Goal: Task Accomplishment & Management: Manage account settings

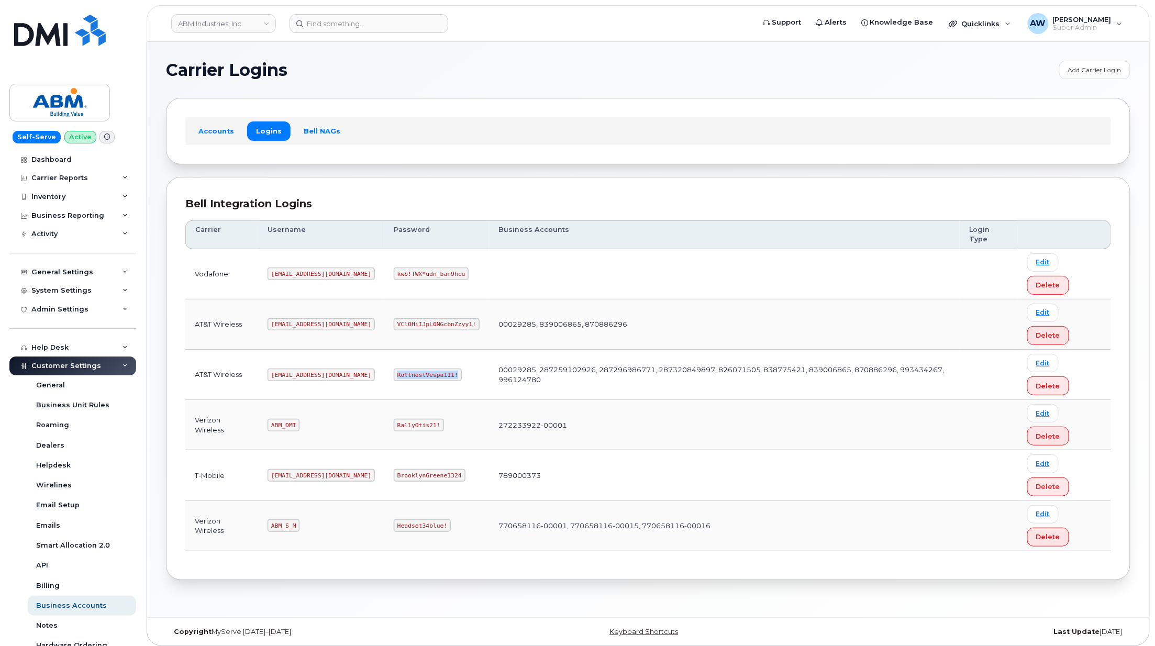
scroll to position [104, 0]
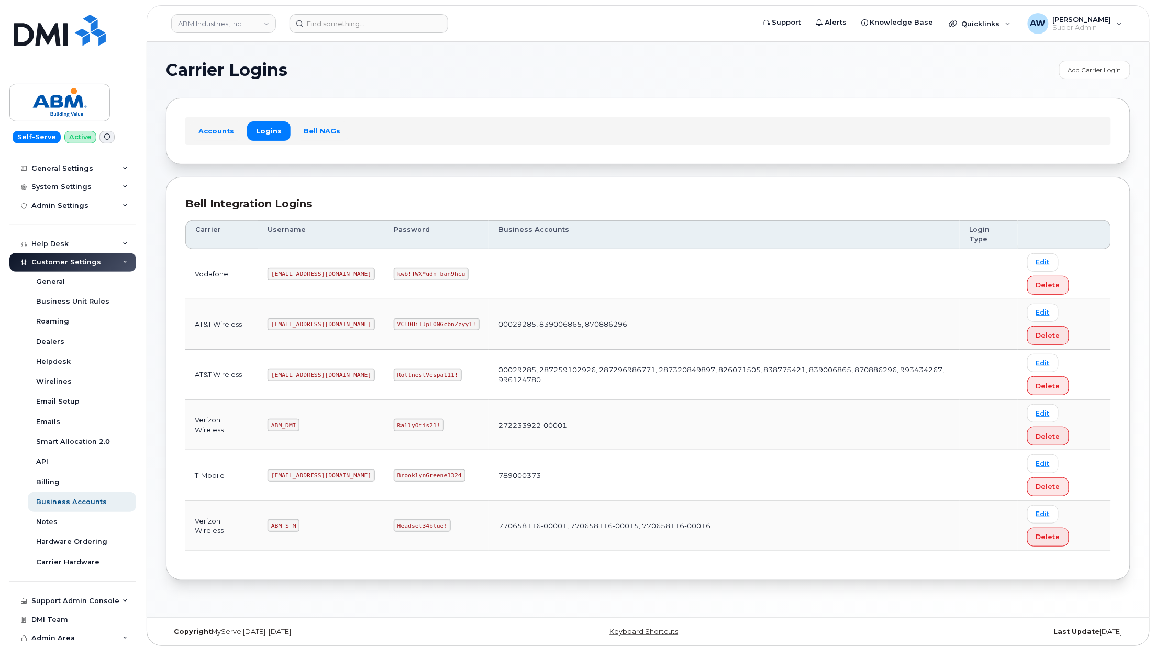
click at [189, 36] on header "ABM Industries, Inc. Support Alerts Knowledge Base Quicklinks Suspend / Cancel …" at bounding box center [648, 23] width 1003 height 37
click at [212, 19] on link "ABM Industries, Inc." at bounding box center [223, 23] width 105 height 19
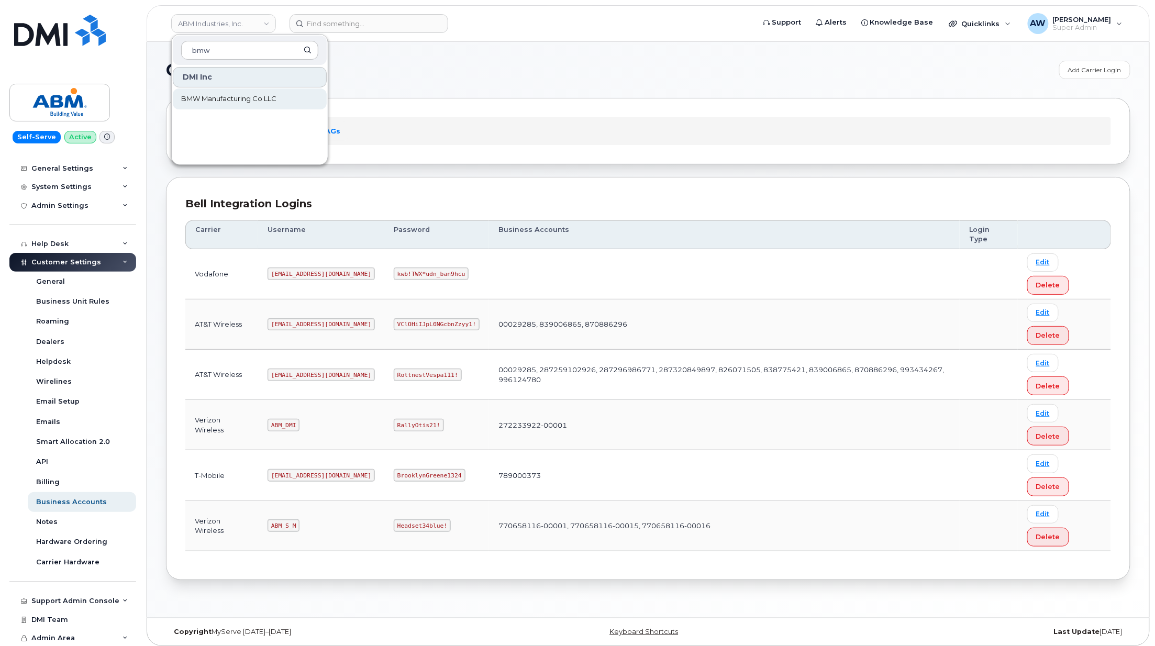
type input "bmw"
click at [205, 98] on span "BMW Manufacturing Co LLC" at bounding box center [228, 99] width 95 height 10
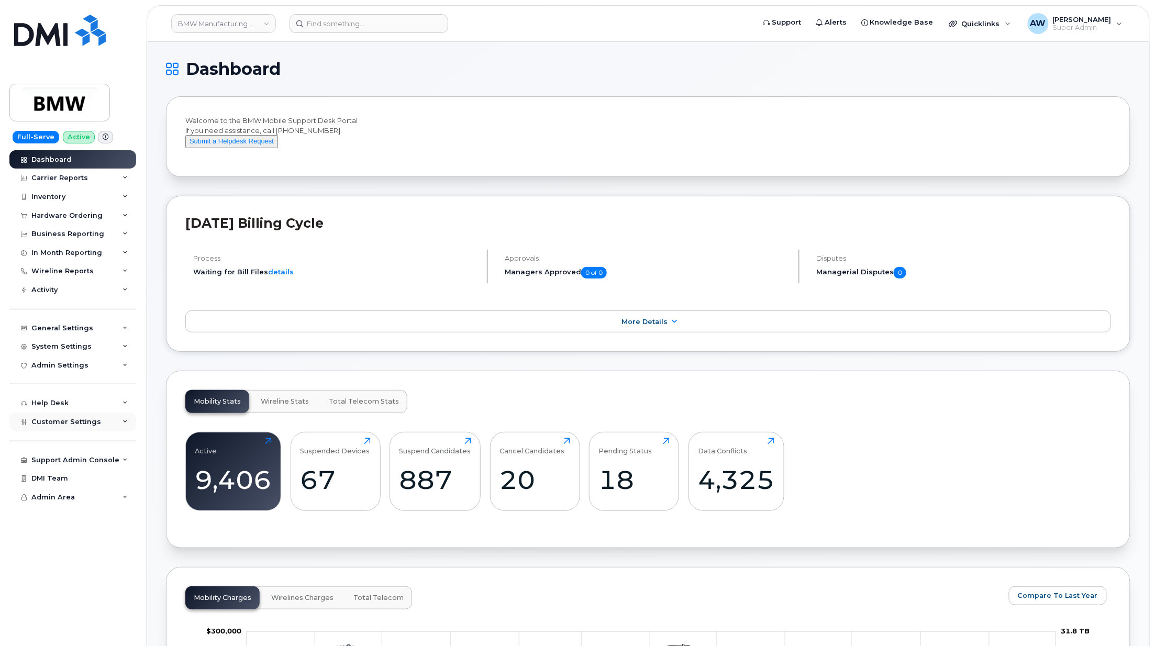
click at [85, 427] on div "Customer Settings" at bounding box center [72, 421] width 127 height 19
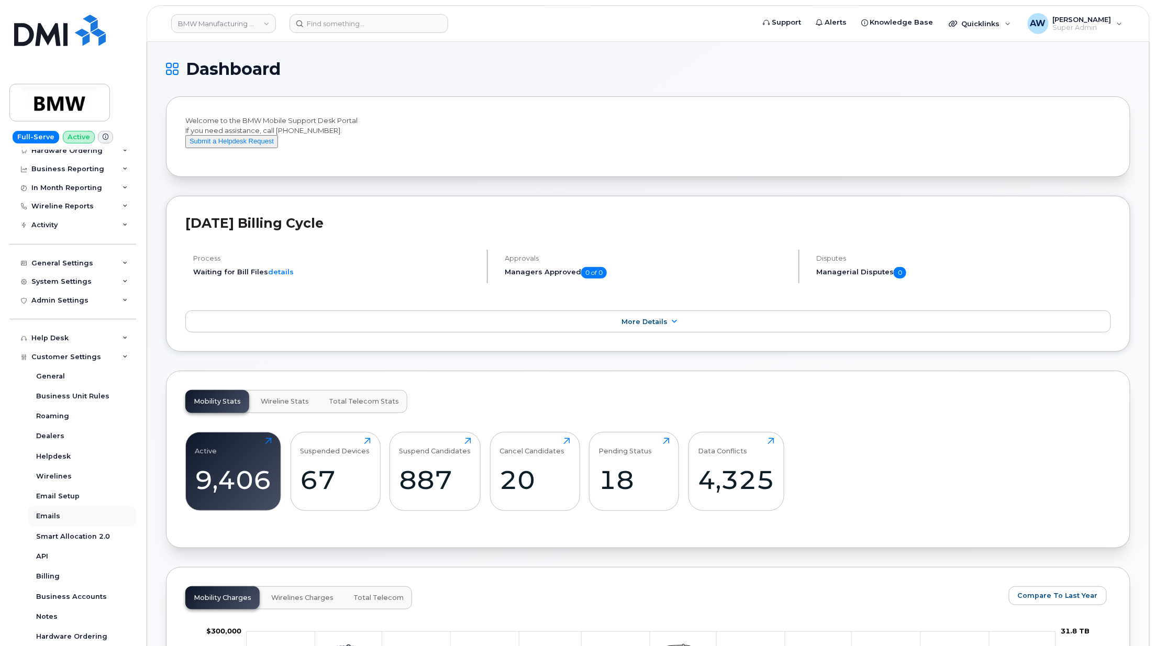
scroll to position [160, 0]
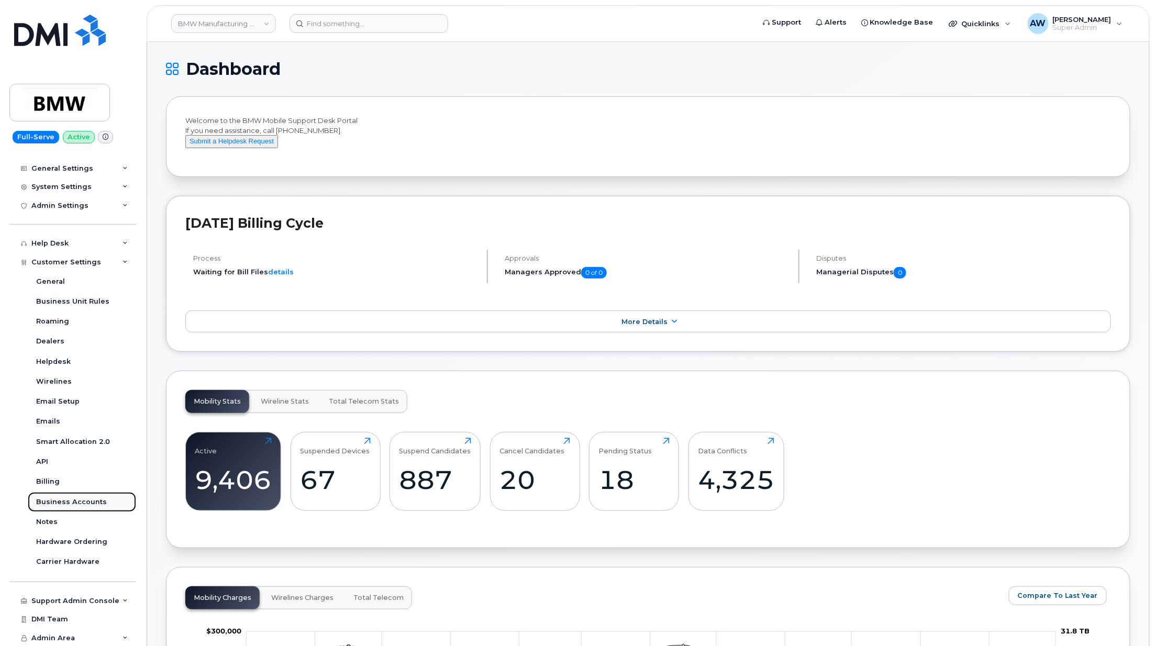
click at [114, 497] on link "Business Accounts" at bounding box center [82, 502] width 108 height 20
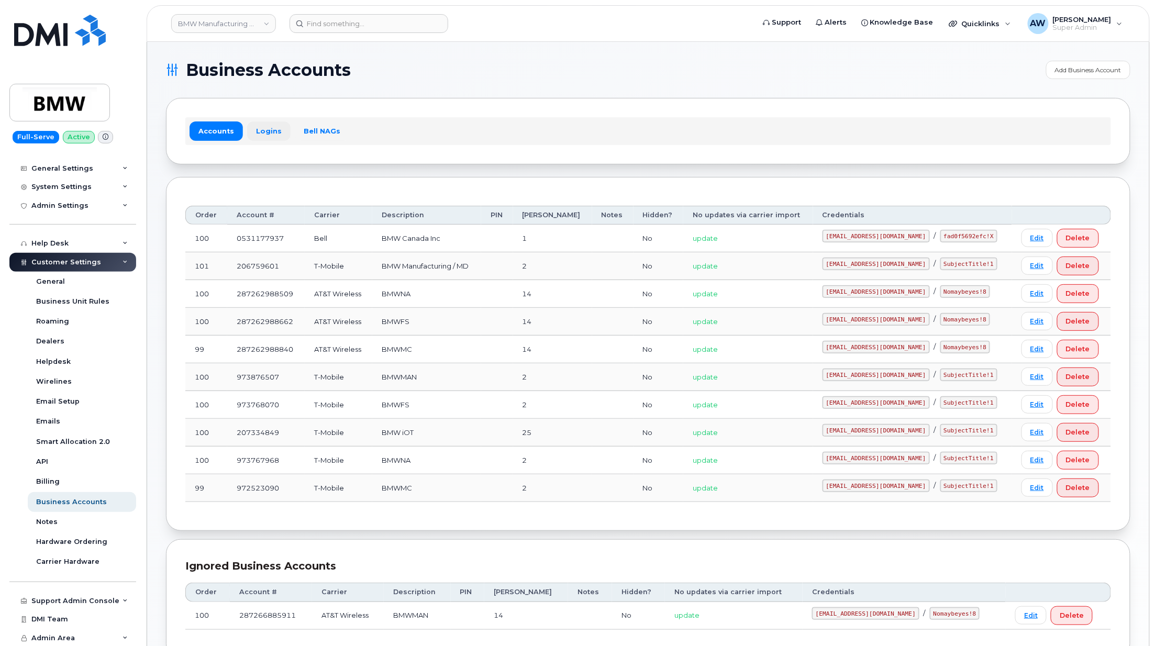
click at [255, 131] on link "Logins" at bounding box center [268, 130] width 43 height 19
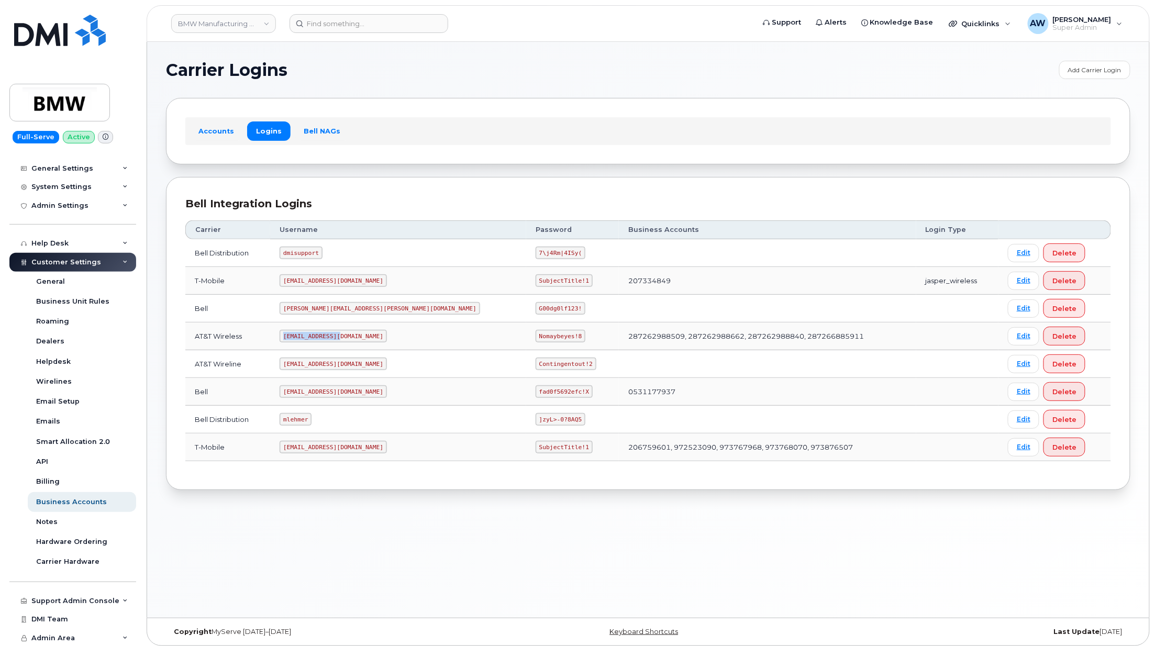
drag, startPoint x: 323, startPoint y: 341, endPoint x: 363, endPoint y: 344, distance: 40.4
click at [363, 344] on td "MS-BMW@dminc.com" at bounding box center [398, 336] width 256 height 28
drag, startPoint x: 433, startPoint y: 339, endPoint x: 474, endPoint y: 344, distance: 40.6
click at [536, 342] on code "Nomaybeyes!8" at bounding box center [561, 336] width 50 height 13
copy code "Nomaybeyes!8"
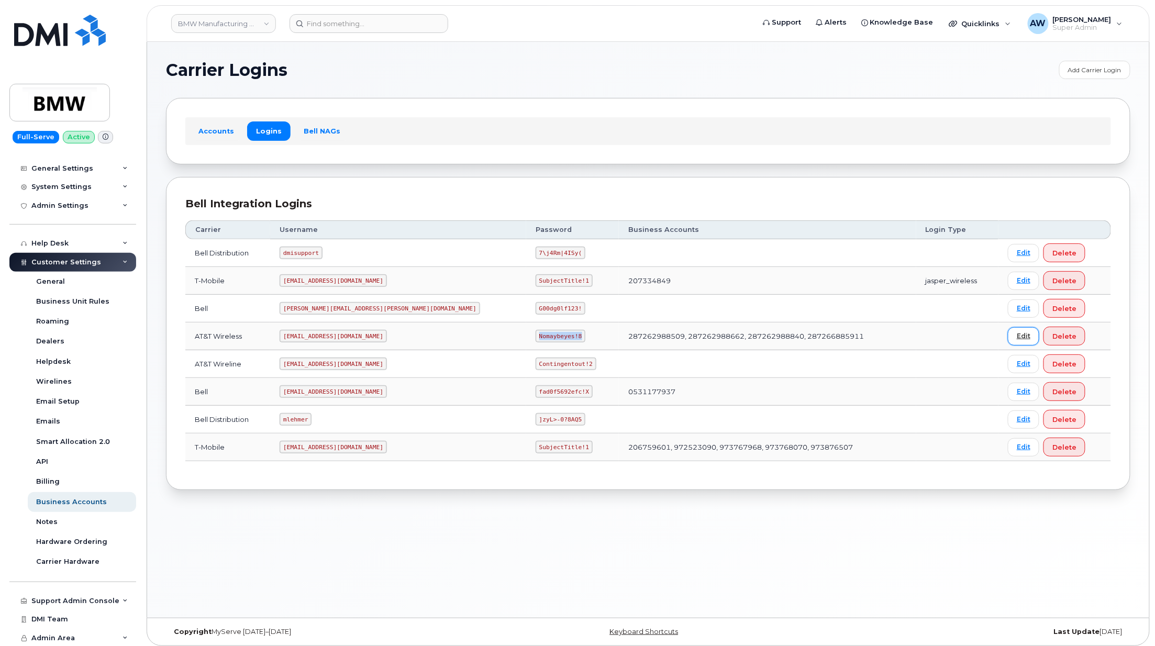
click at [1008, 345] on link "Edit" at bounding box center [1023, 336] width 31 height 18
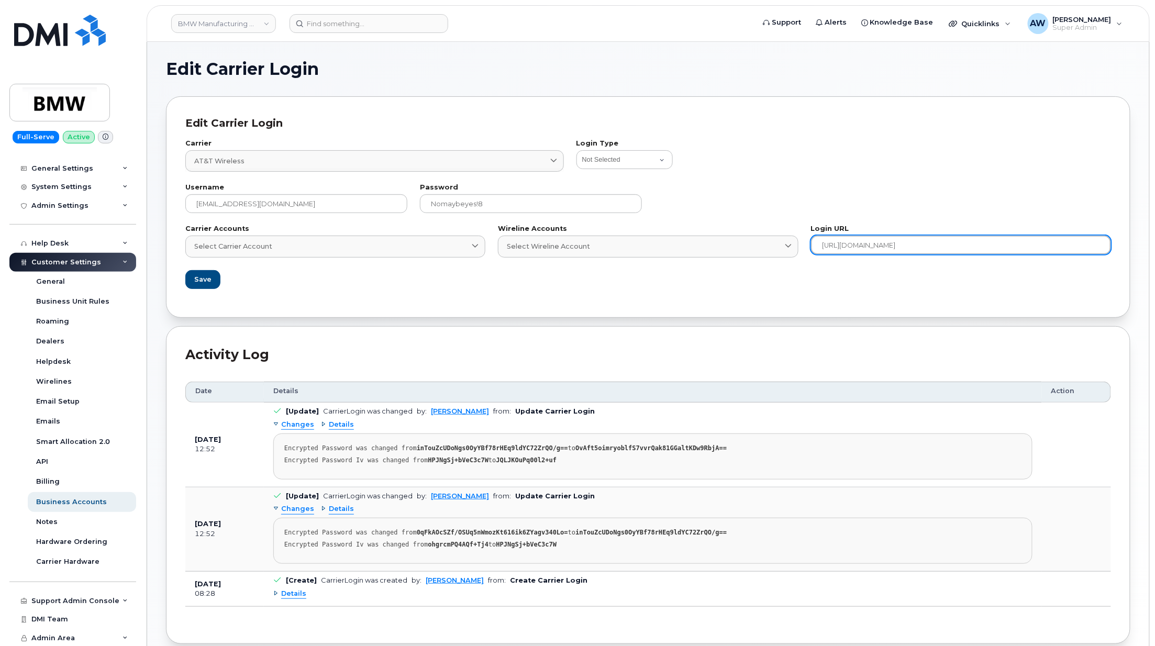
click at [930, 248] on input "https://www.wireless.att.com/businesscare/" at bounding box center [961, 245] width 300 height 19
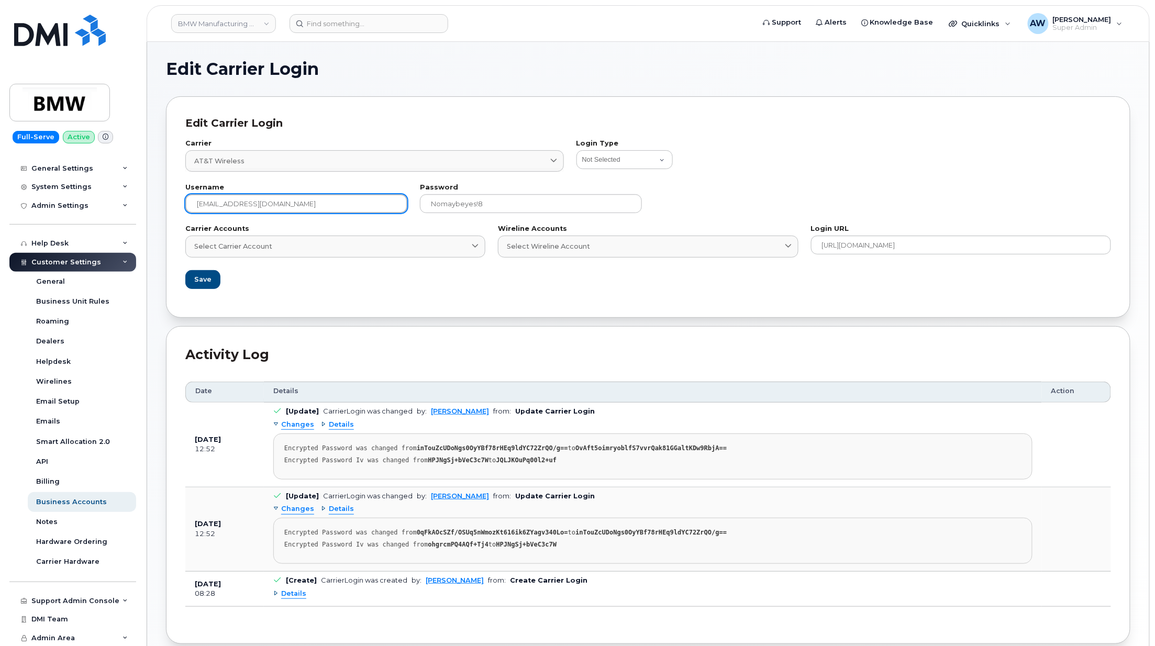
click at [305, 201] on input "MS-BMW@dminc.com" at bounding box center [296, 203] width 222 height 19
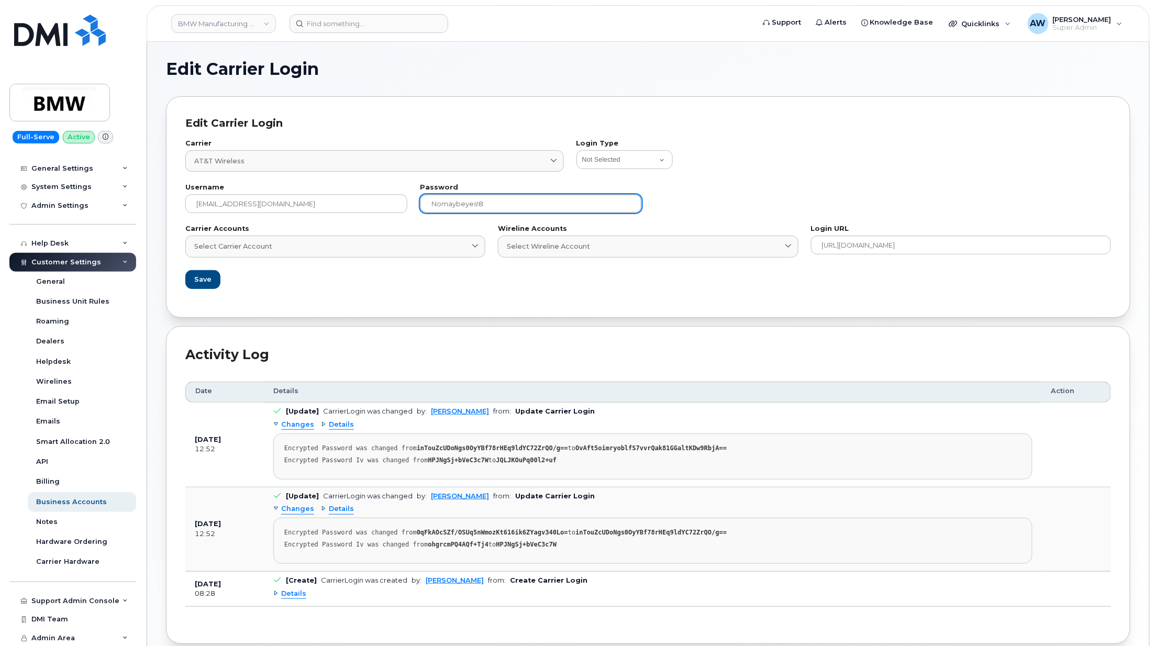
click at [552, 199] on input "Nomaybeyes!8" at bounding box center [531, 203] width 222 height 19
